Goal: Task Accomplishment & Management: Manage account settings

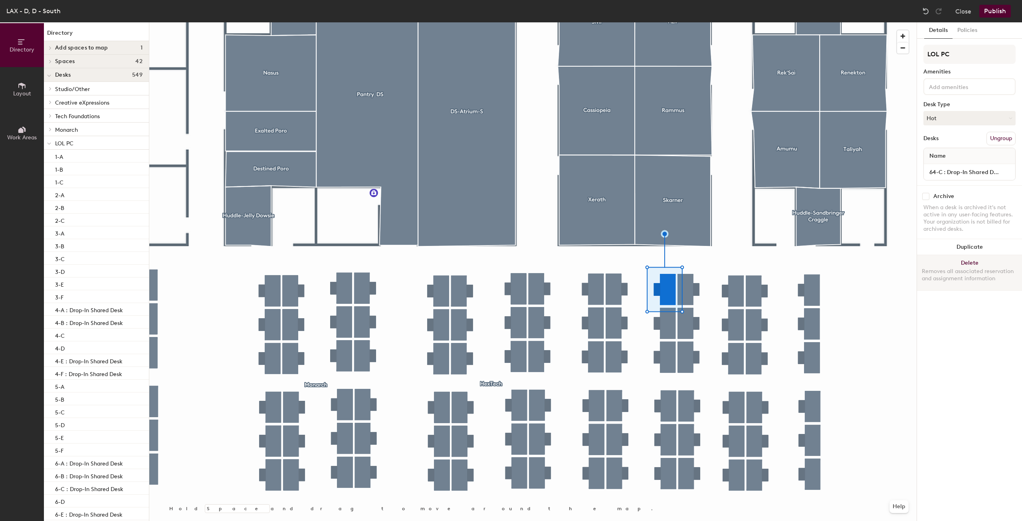
click at [968, 264] on button "Delete Removes all associated reservation and assignment information" at bounding box center [969, 272] width 105 height 35
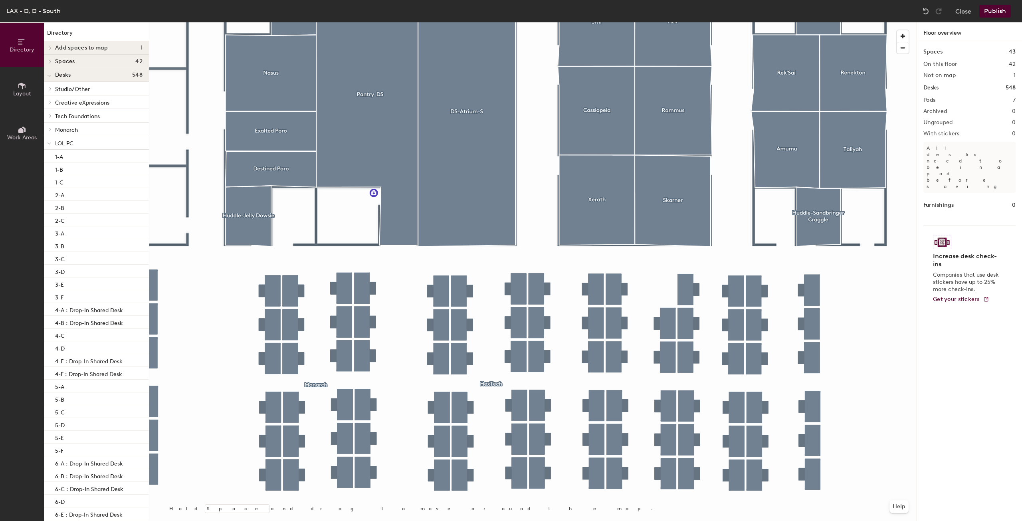
click at [672, 22] on div at bounding box center [533, 22] width 768 height 0
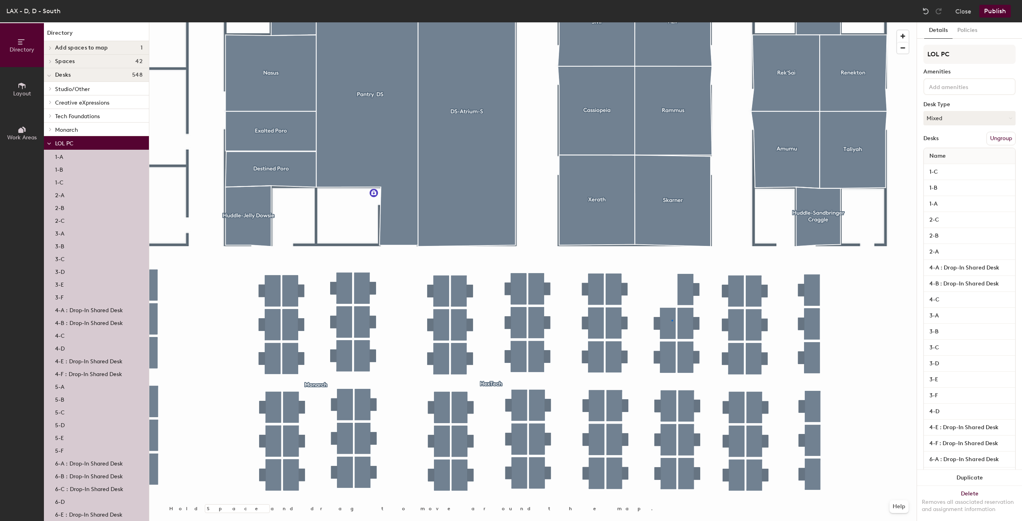
click at [672, 320] on div at bounding box center [673, 321] width 2 height 2
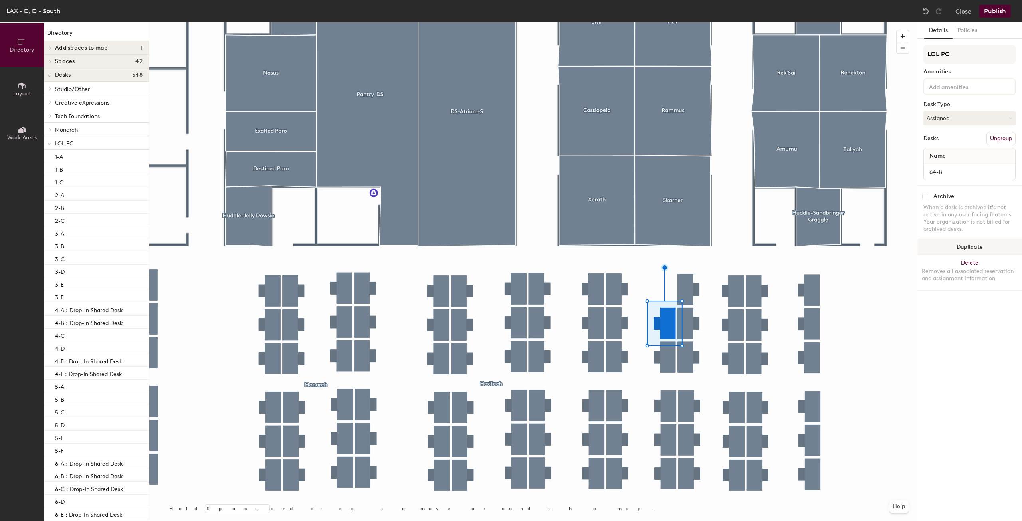
click at [984, 251] on button "Duplicate" at bounding box center [969, 247] width 105 height 16
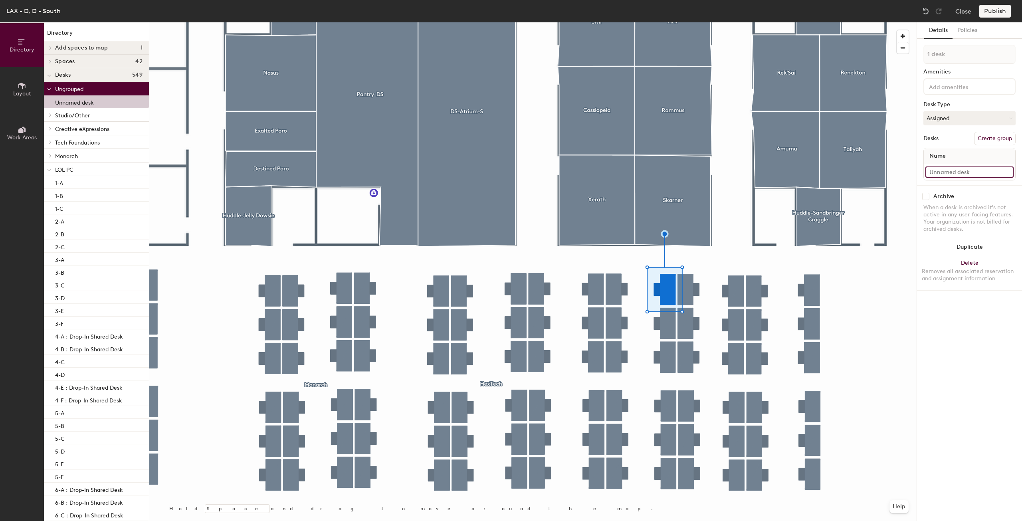
click at [954, 172] on input at bounding box center [970, 172] width 88 height 11
type input "64-C"
click at [690, 22] on div at bounding box center [533, 22] width 768 height 0
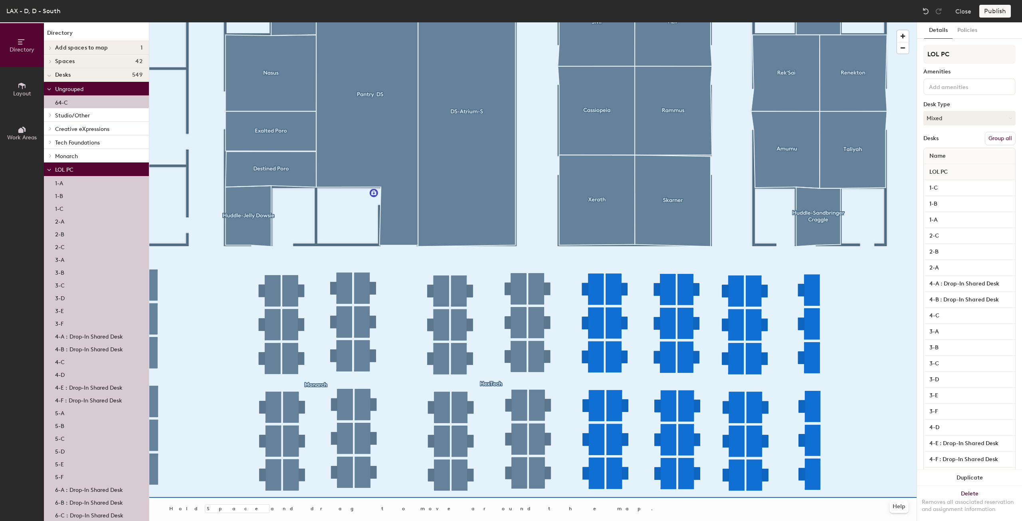
click at [995, 140] on button "Group all" at bounding box center [1000, 139] width 31 height 14
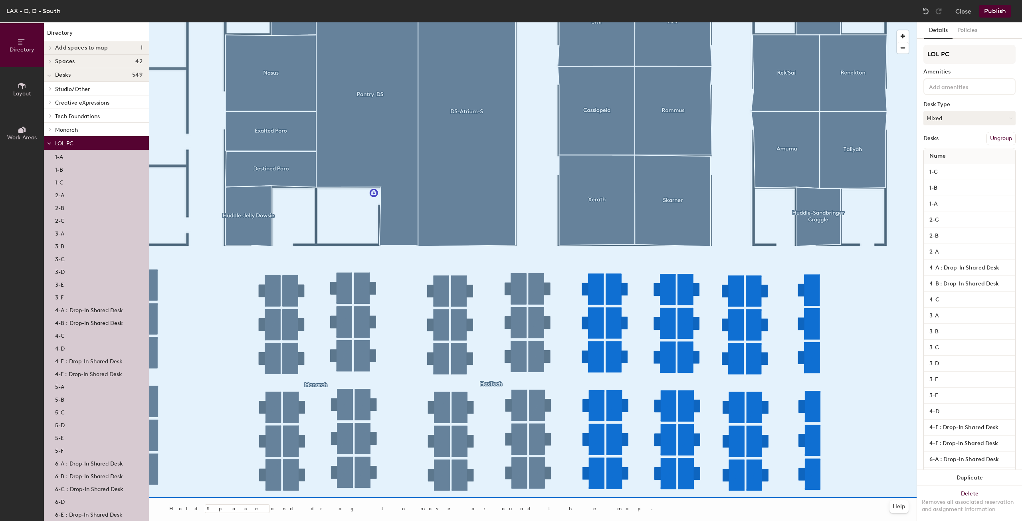
click at [1001, 11] on button "Publish" at bounding box center [996, 11] width 32 height 13
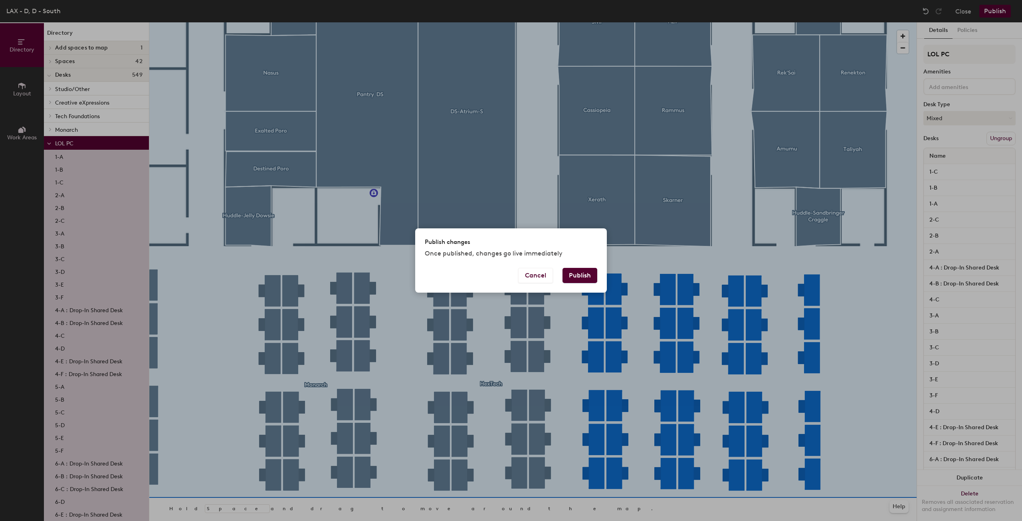
click at [578, 274] on button "Publish" at bounding box center [580, 275] width 35 height 15
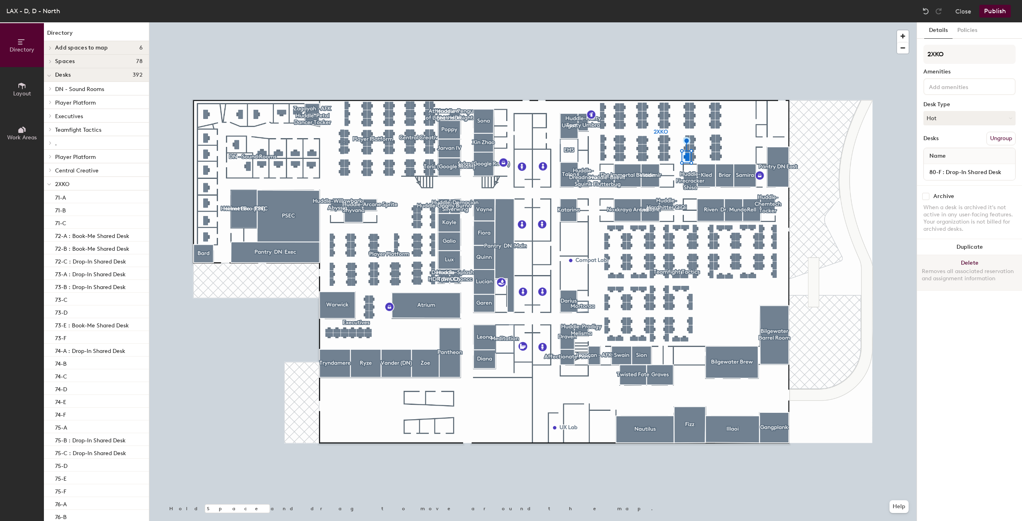
click at [973, 264] on button "Delete Removes all associated reservation and assignment information" at bounding box center [969, 272] width 105 height 35
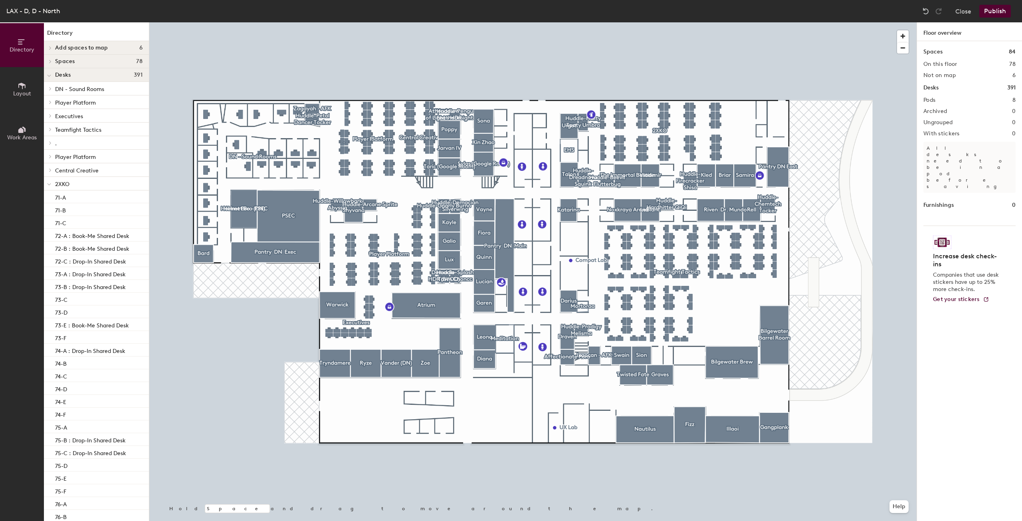
click at [686, 22] on div at bounding box center [533, 22] width 768 height 0
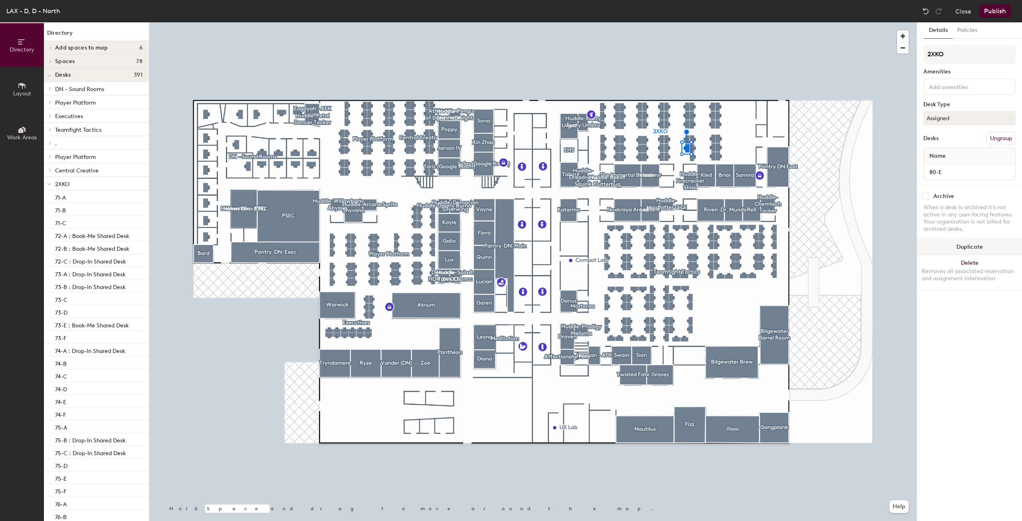
click at [979, 248] on button "Duplicate" at bounding box center [969, 247] width 105 height 16
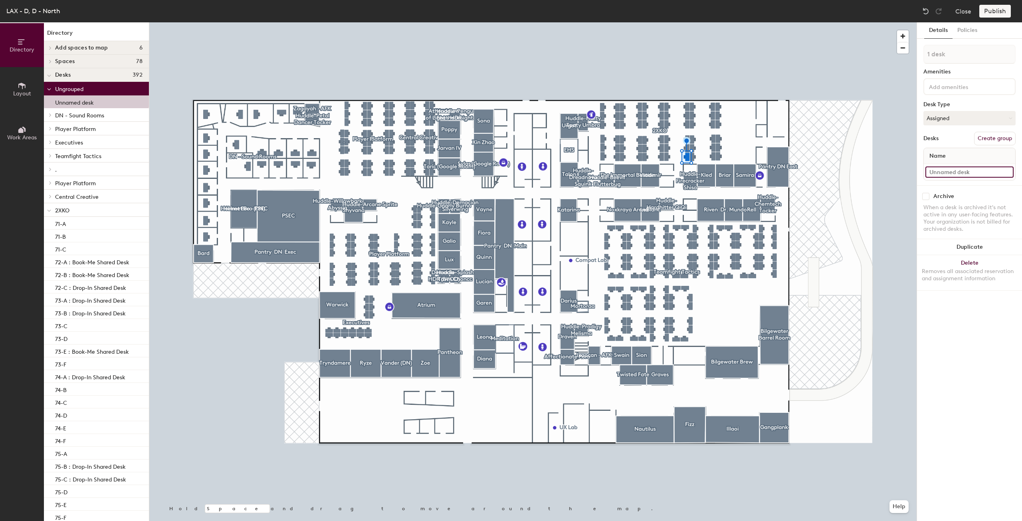
click at [953, 176] on input at bounding box center [970, 172] width 88 height 11
type input "80-F"
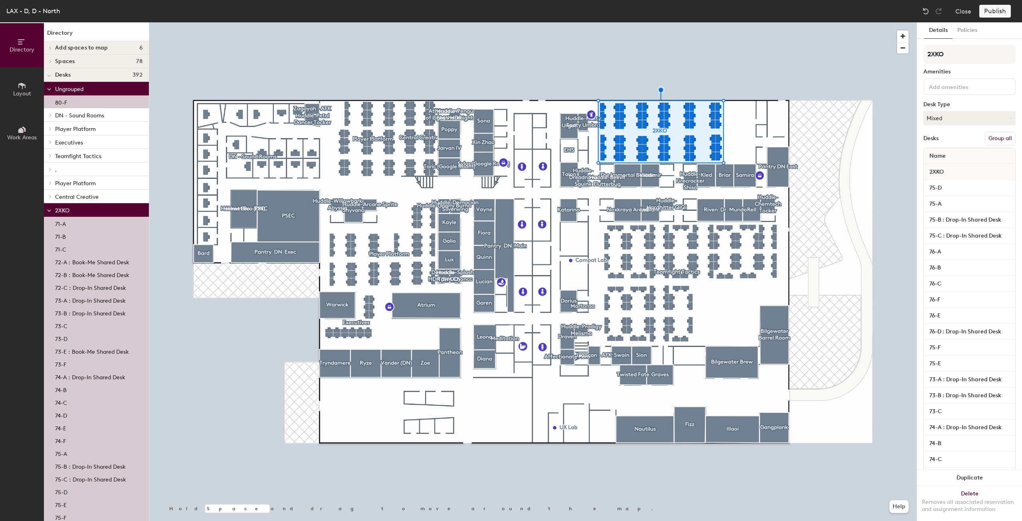
click at [996, 138] on button "Group all" at bounding box center [1000, 139] width 31 height 14
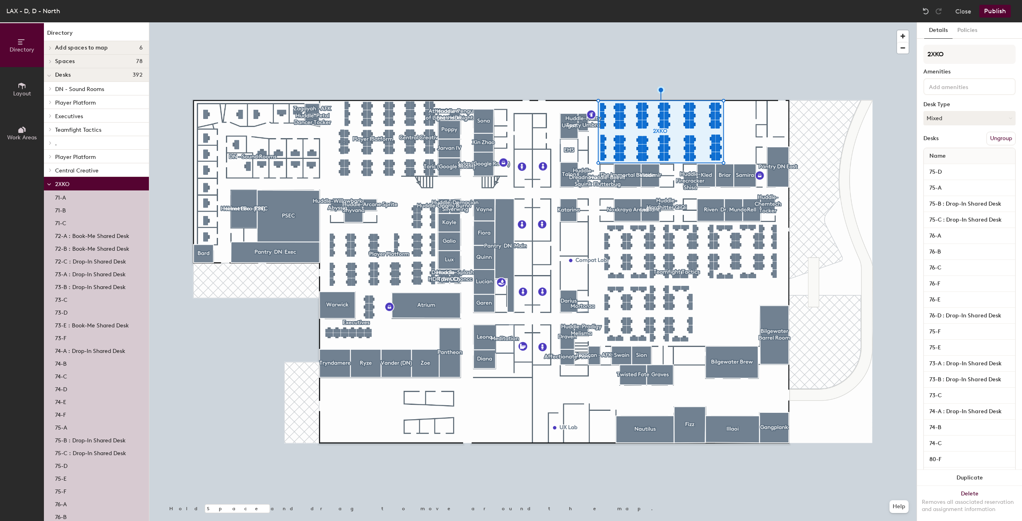
click at [1001, 16] on button "Publish" at bounding box center [996, 11] width 32 height 13
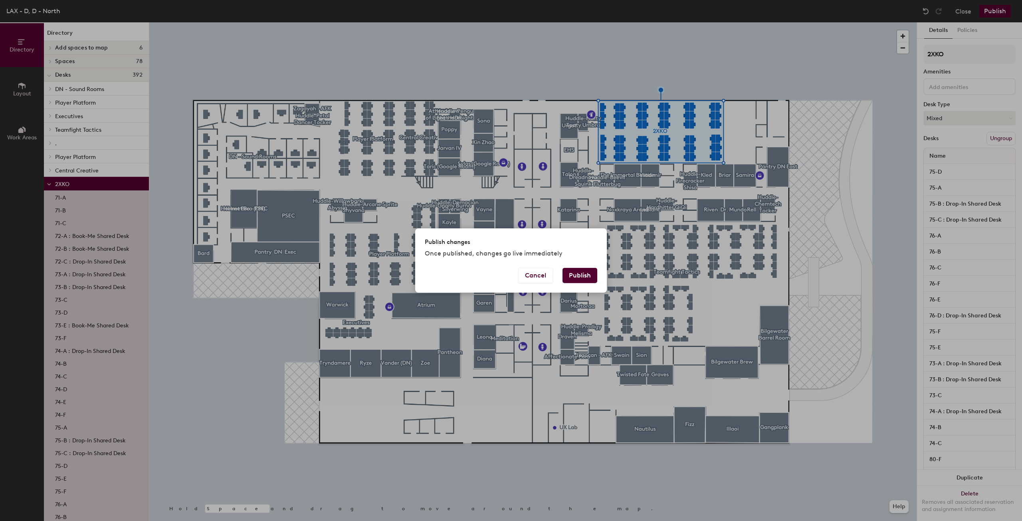
click at [589, 272] on button "Publish" at bounding box center [580, 275] width 35 height 15
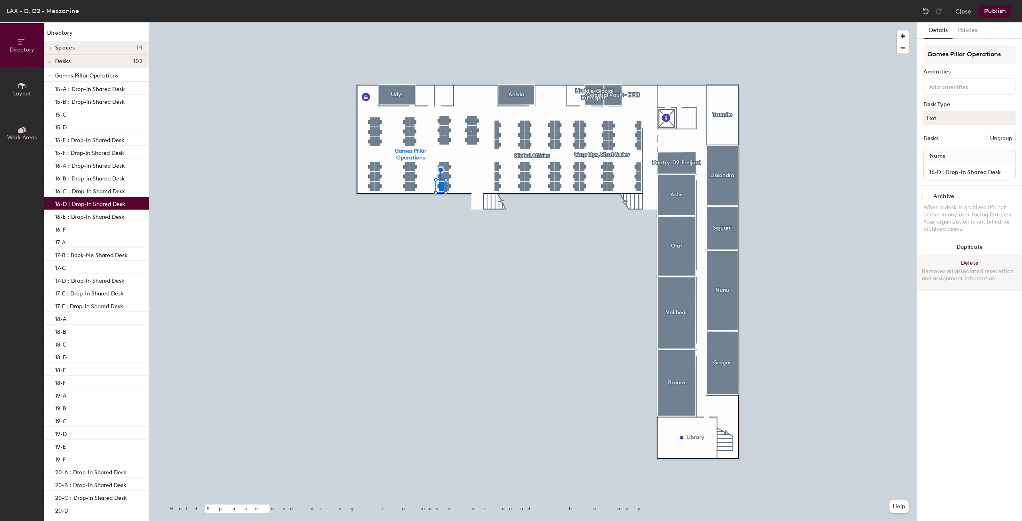
click at [977, 260] on button "Delete Removes all associated reservation and assignment information" at bounding box center [969, 272] width 105 height 35
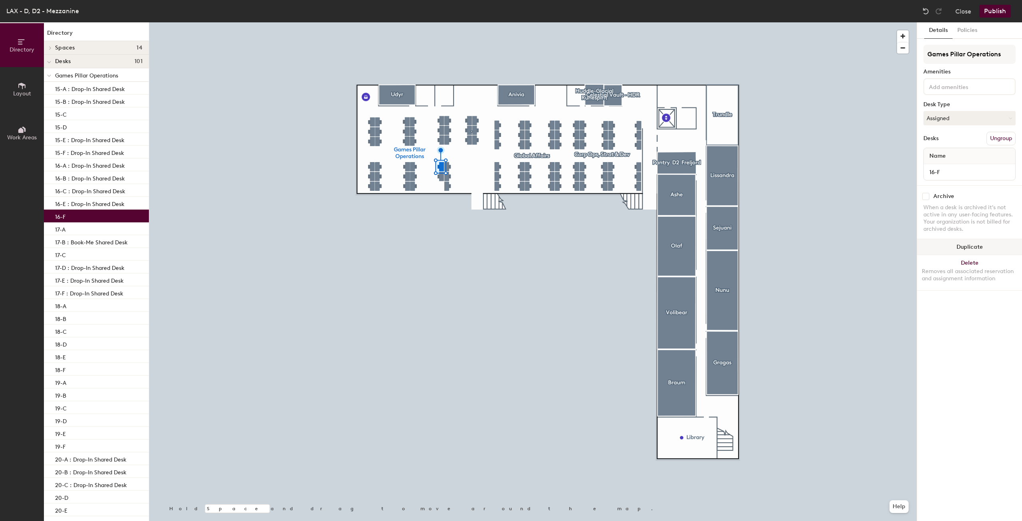
click at [964, 243] on button "Duplicate" at bounding box center [969, 247] width 105 height 16
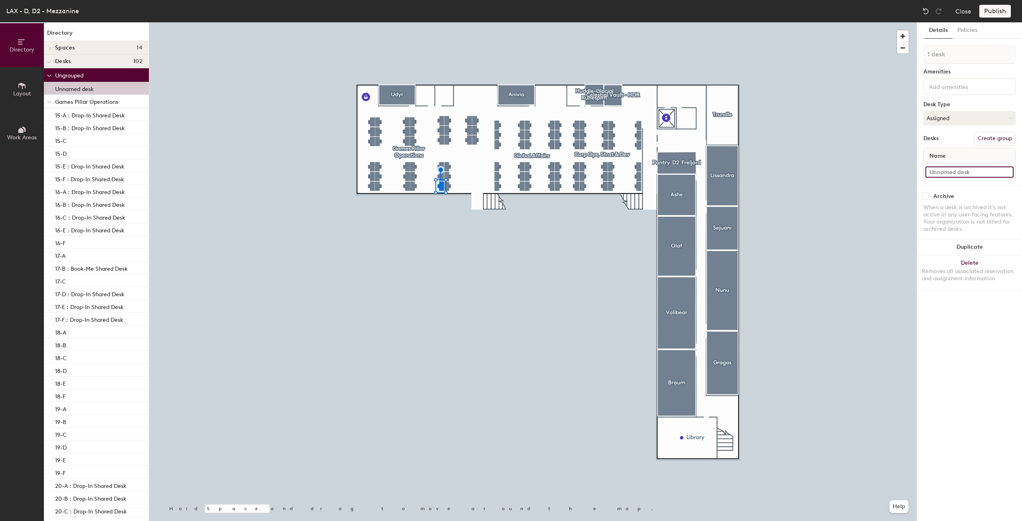
click at [952, 174] on input at bounding box center [970, 172] width 88 height 11
type input "16-D"
click at [453, 22] on div at bounding box center [533, 22] width 768 height 0
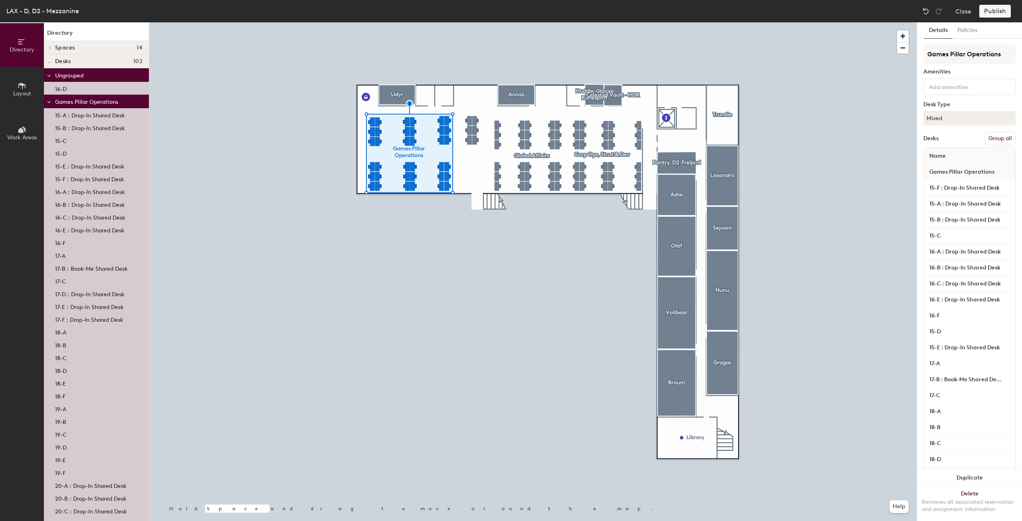
click at [1000, 140] on button "Group all" at bounding box center [1000, 139] width 31 height 14
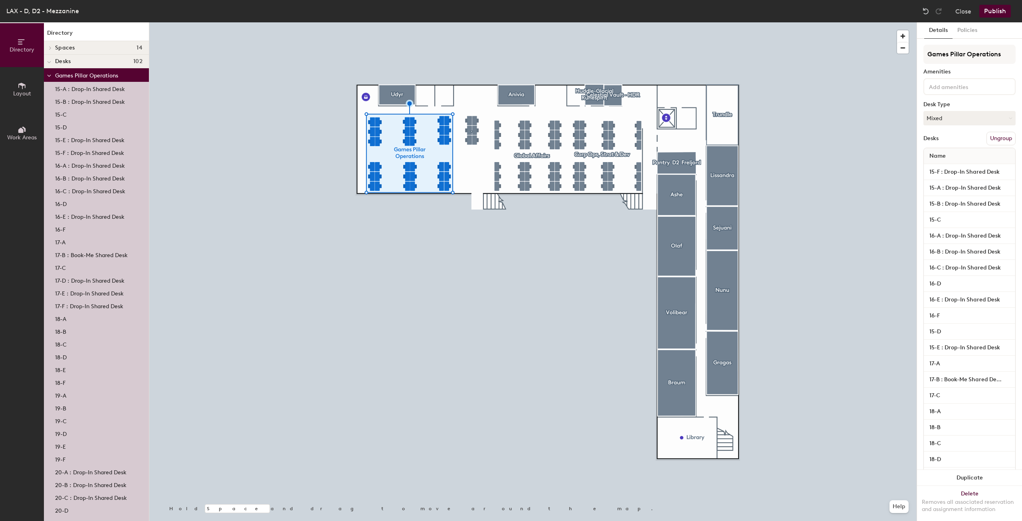
click at [997, 10] on button "Publish" at bounding box center [996, 11] width 32 height 13
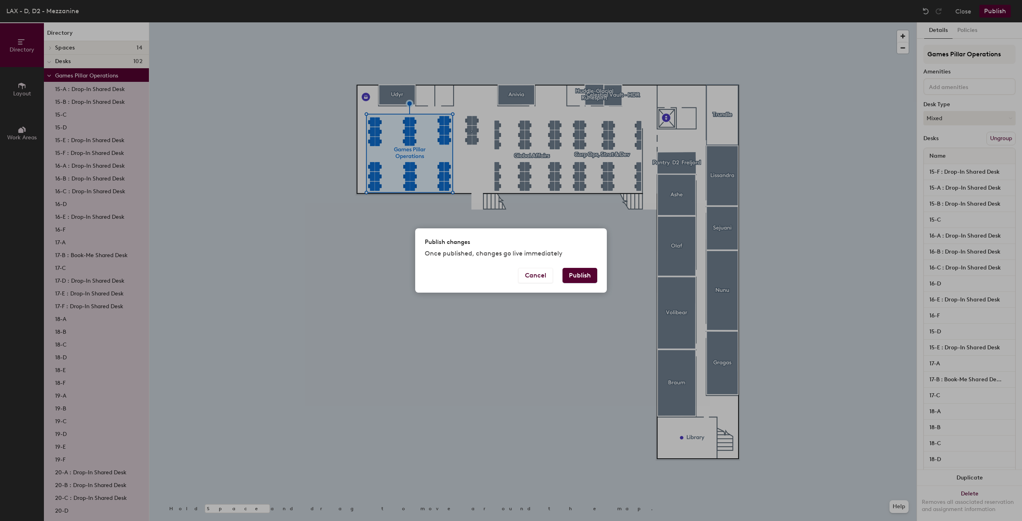
click at [587, 279] on button "Publish" at bounding box center [580, 275] width 35 height 15
